Goal: Complete application form

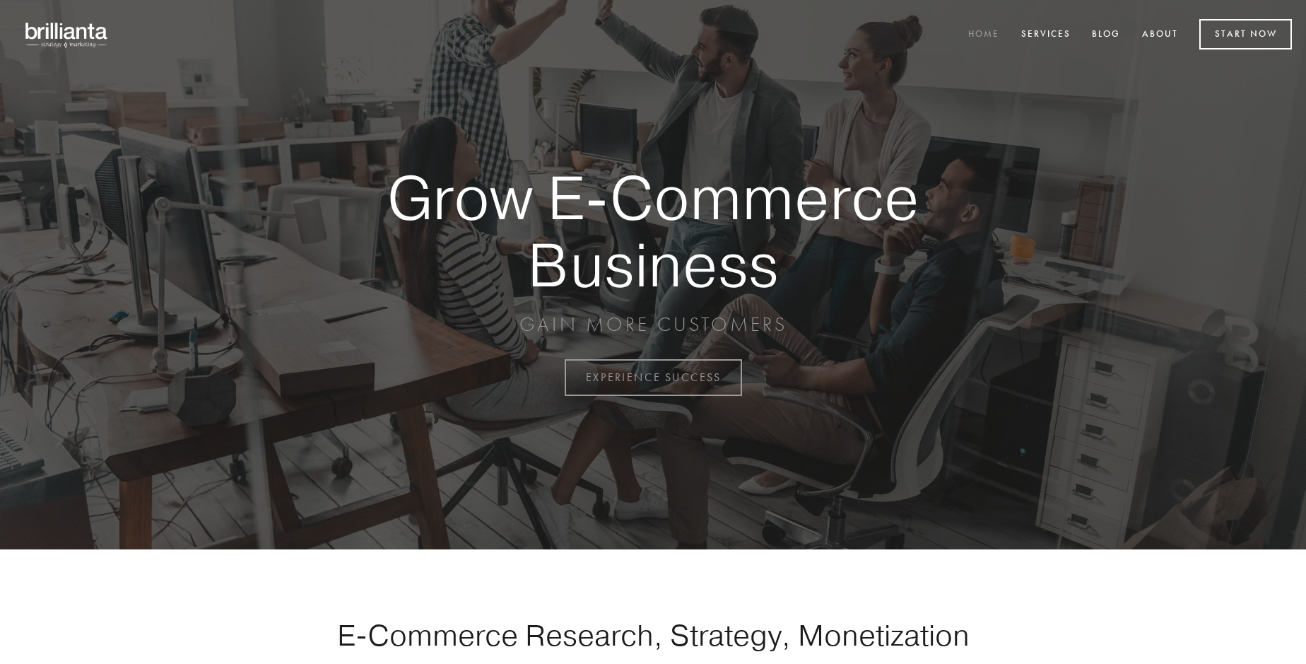
scroll to position [3706, 0]
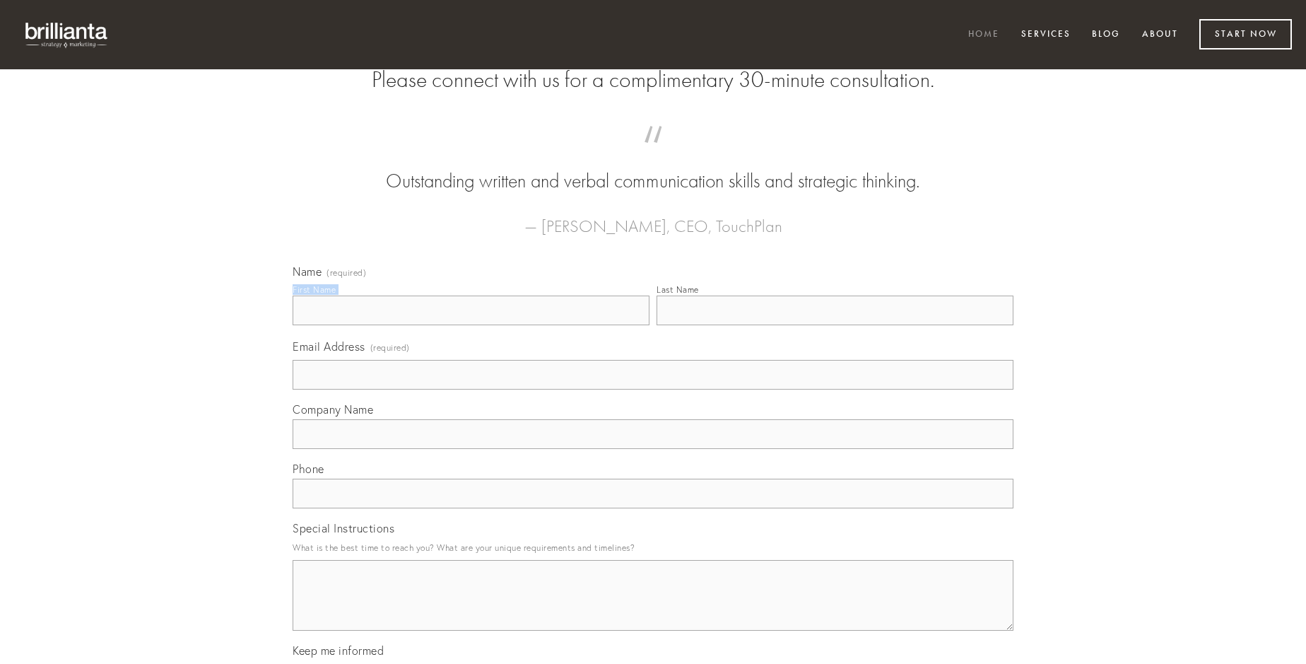
type input "[PERSON_NAME]"
click at [835, 325] on input "Last Name" at bounding box center [835, 310] width 357 height 30
type input "[PERSON_NAME]"
click at [653, 390] on input "Email Address (required)" at bounding box center [653, 375] width 721 height 30
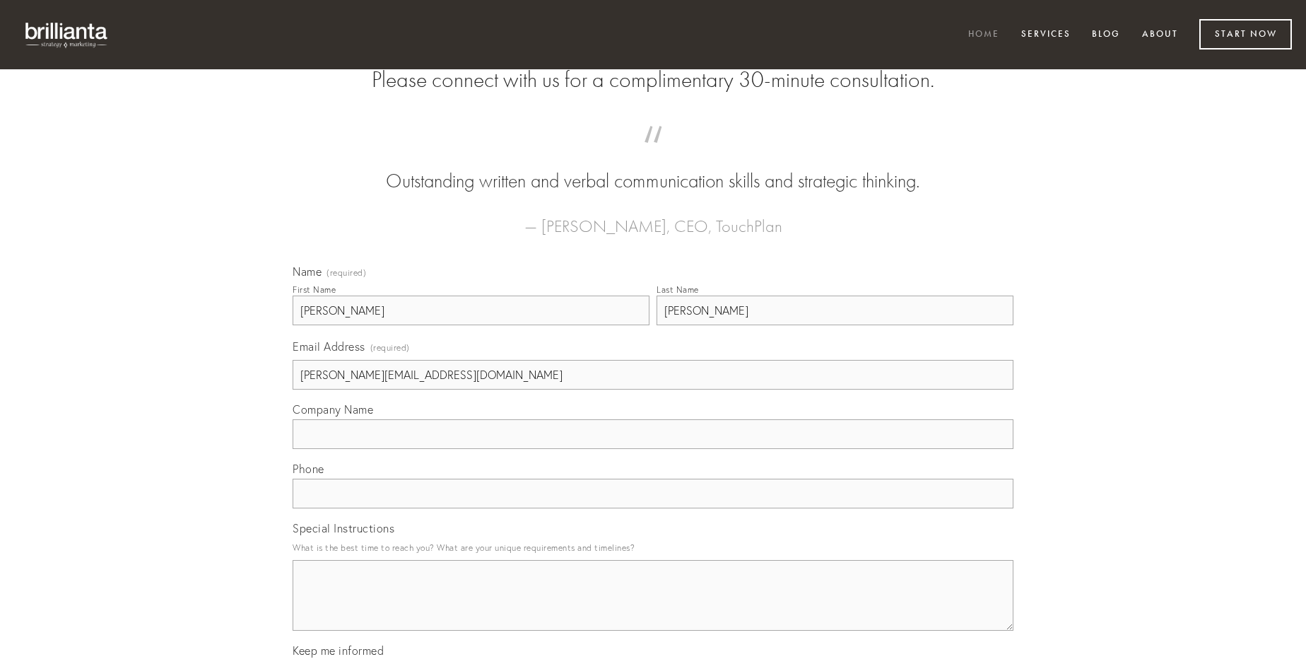
type input "[PERSON_NAME][EMAIL_ADDRESS][DOMAIN_NAME]"
click at [653, 449] on input "Company Name" at bounding box center [653, 434] width 721 height 30
type input "suus"
click at [653, 508] on input "text" at bounding box center [653, 494] width 721 height 30
click at [653, 608] on textarea "Special Instructions" at bounding box center [653, 595] width 721 height 71
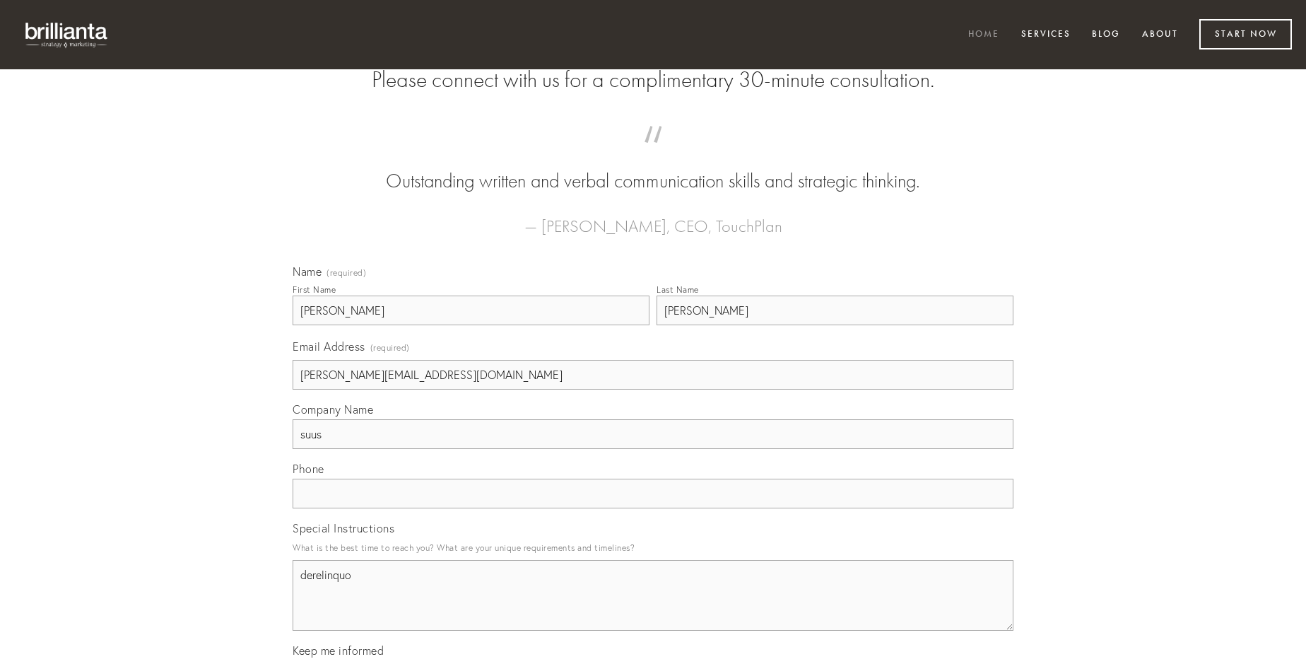
type textarea "derelinquo"
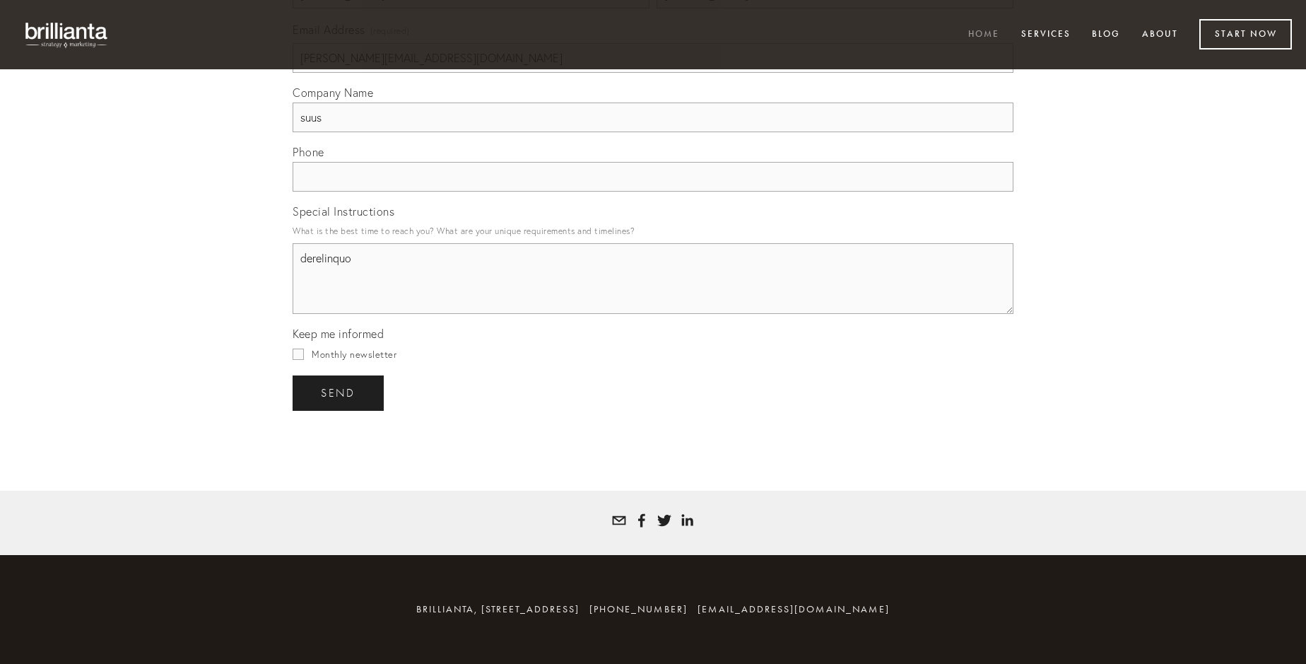
click at [339, 392] on span "send" at bounding box center [338, 393] width 35 height 13
